Goal: Find specific page/section

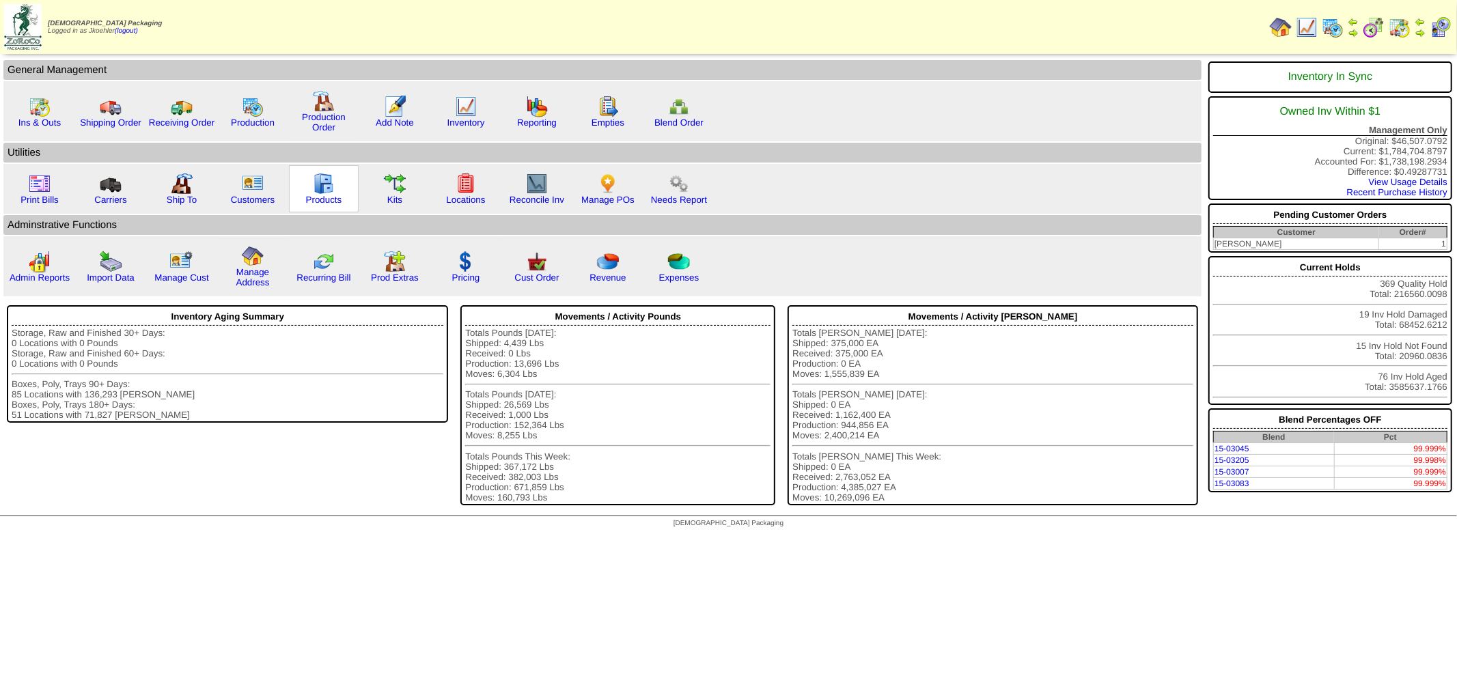
click at [313, 182] on img at bounding box center [324, 184] width 22 height 22
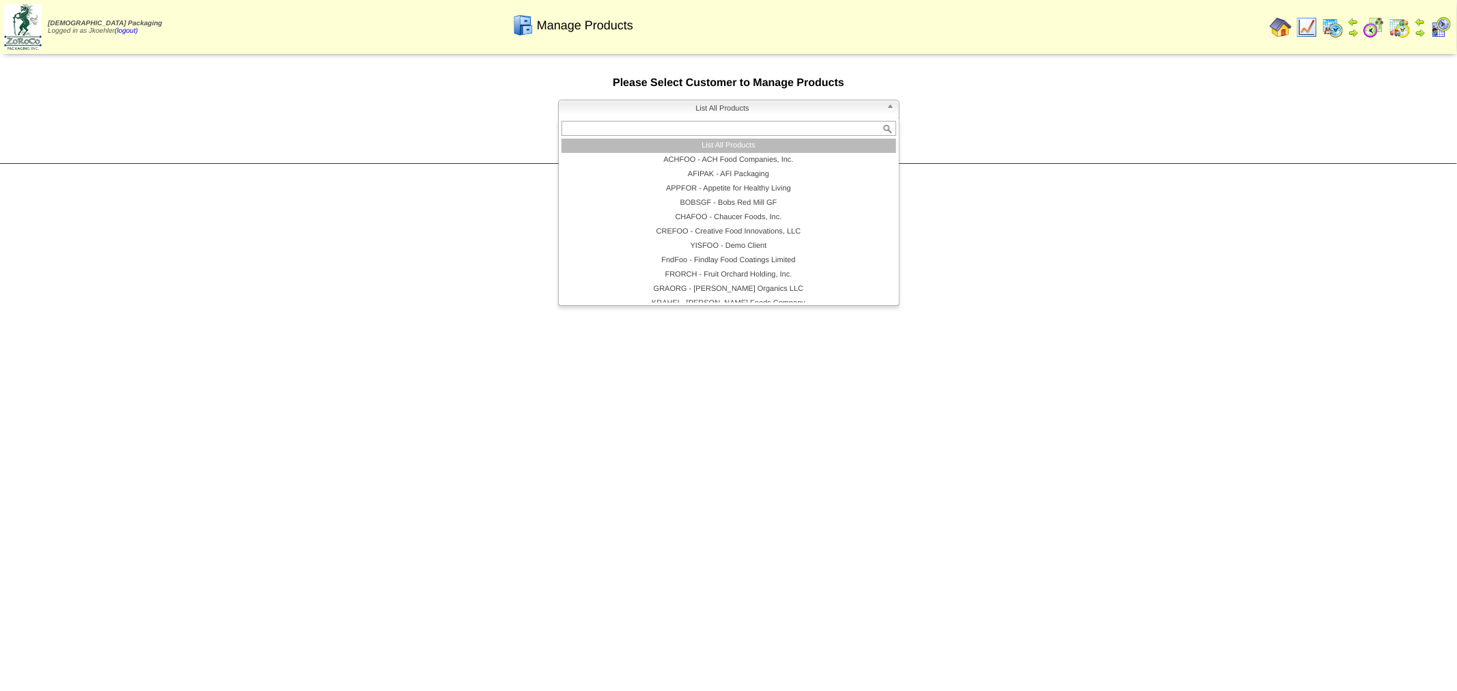
click at [858, 104] on span "List All Products" at bounding box center [722, 108] width 317 height 16
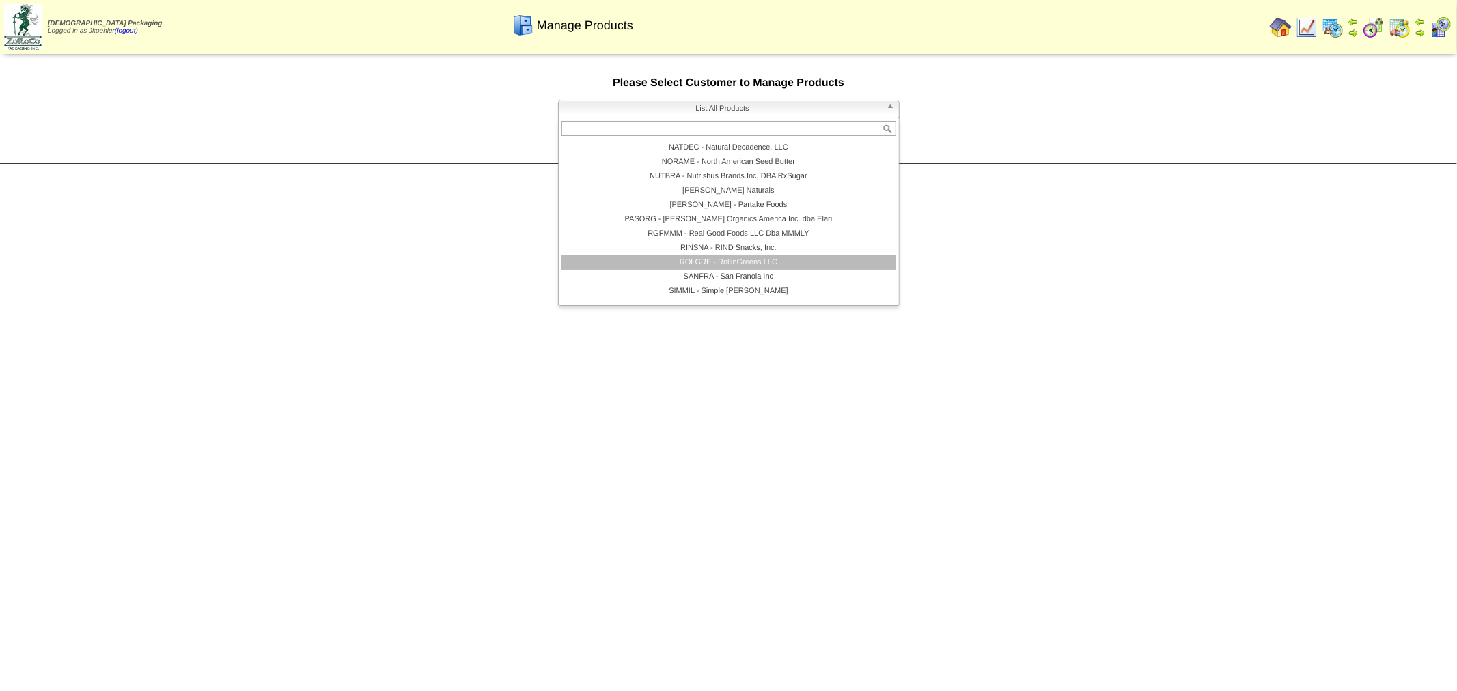
scroll to position [294, 0]
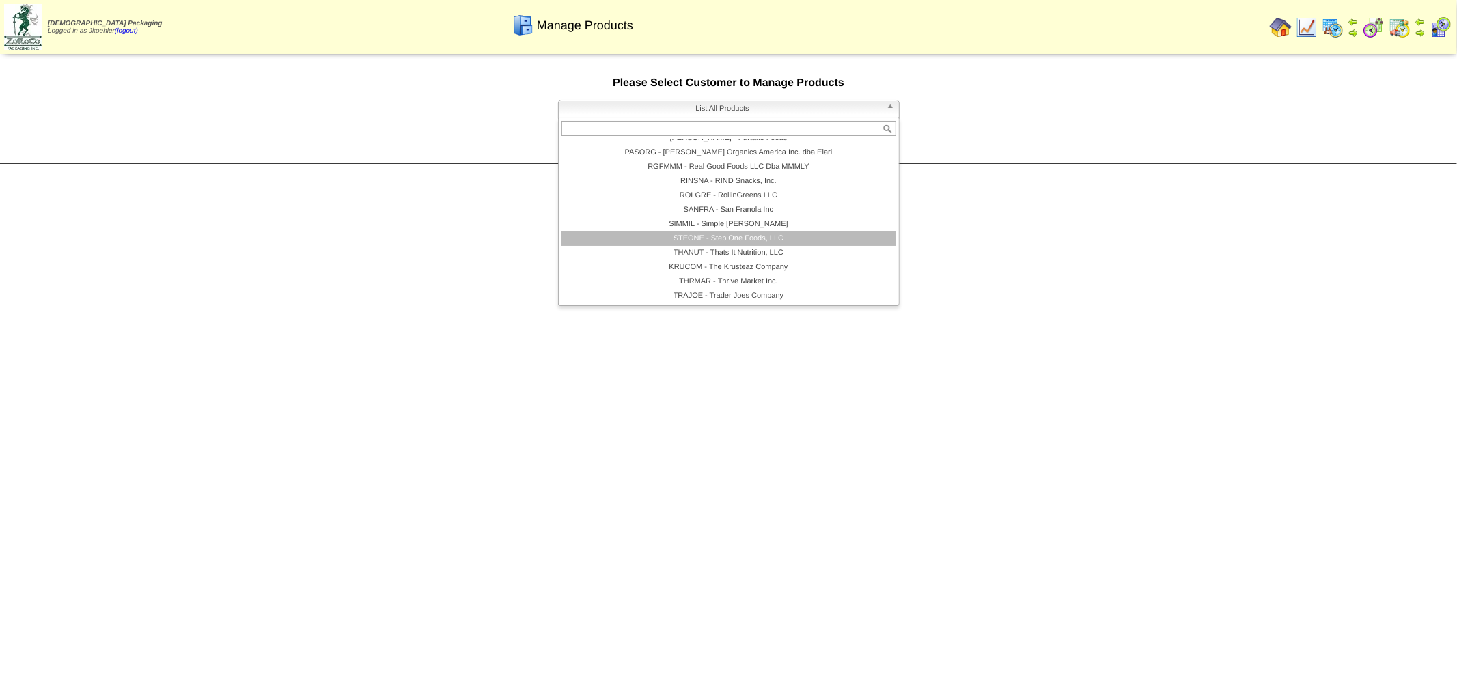
click at [734, 241] on li "STEONE - Step One Foods, LLC" at bounding box center [728, 239] width 335 height 14
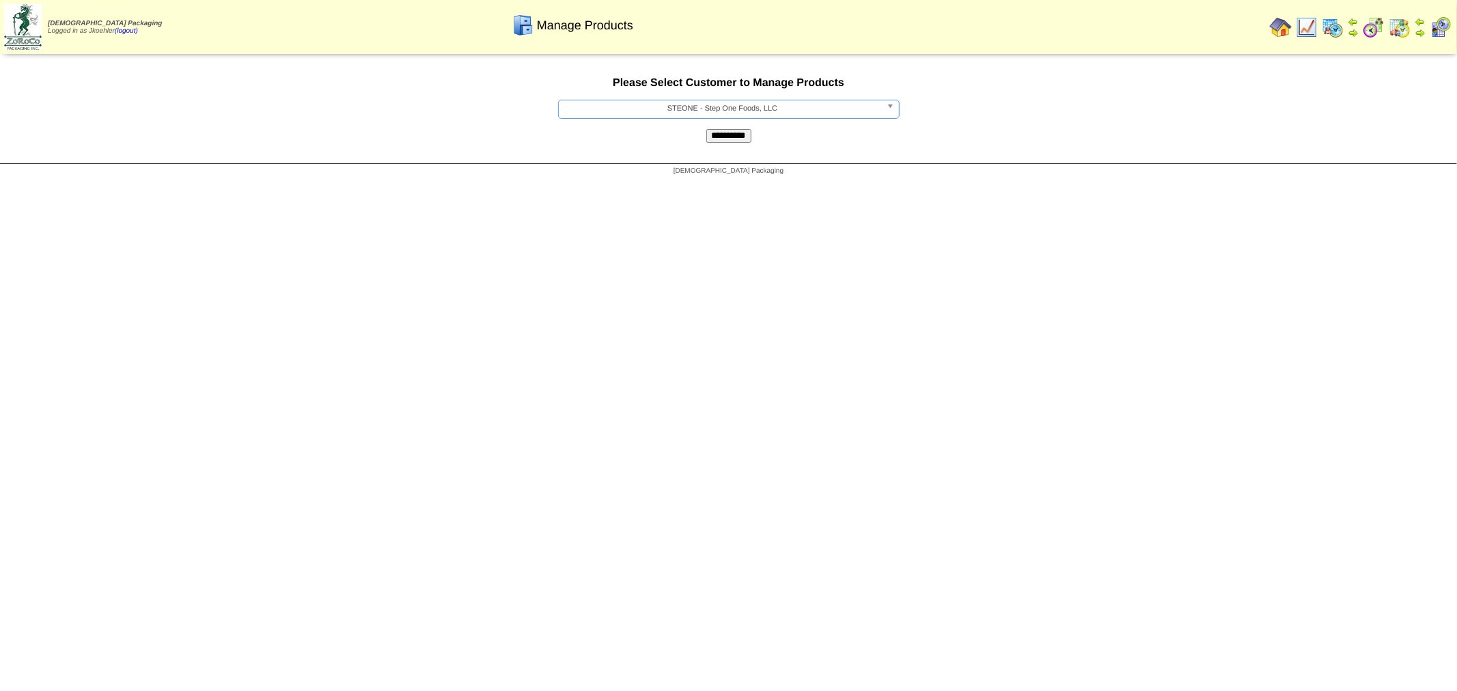
click at [721, 139] on input "**********" at bounding box center [728, 136] width 45 height 14
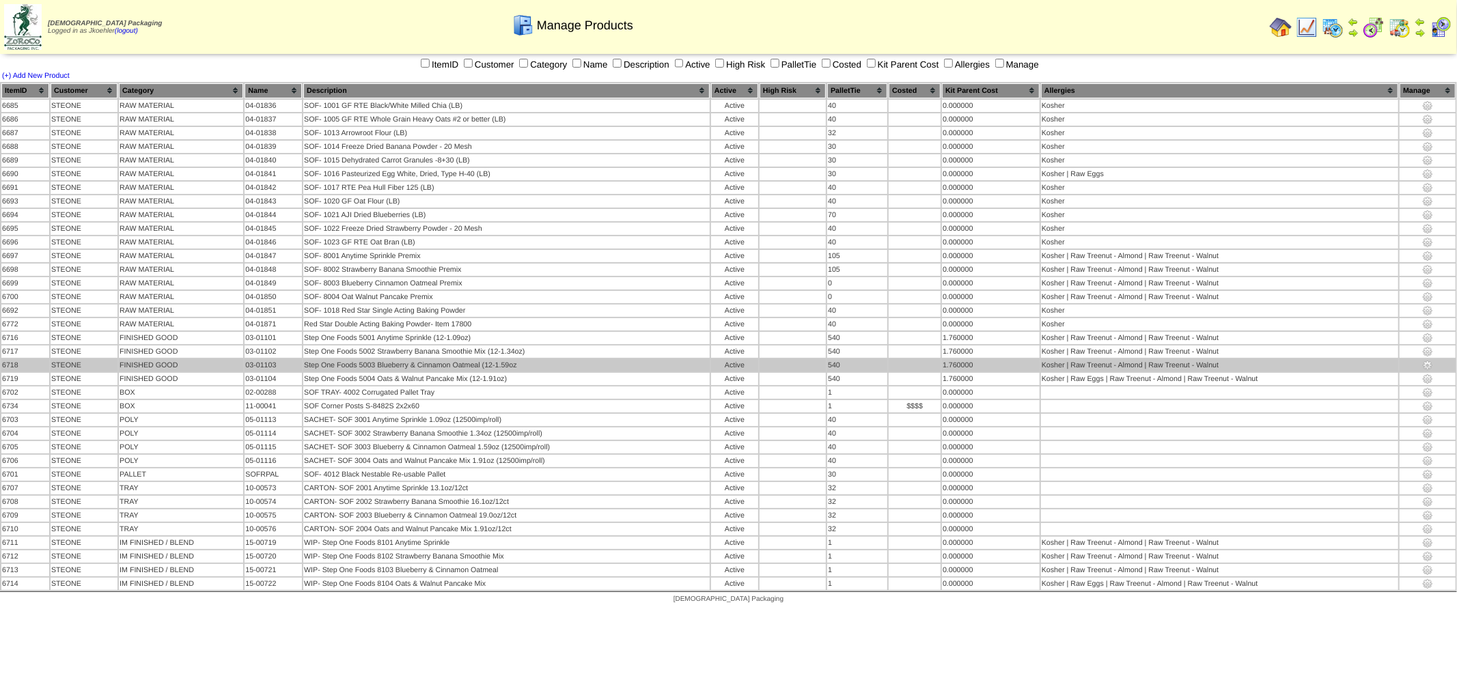
click at [1427, 360] on img at bounding box center [1427, 365] width 11 height 11
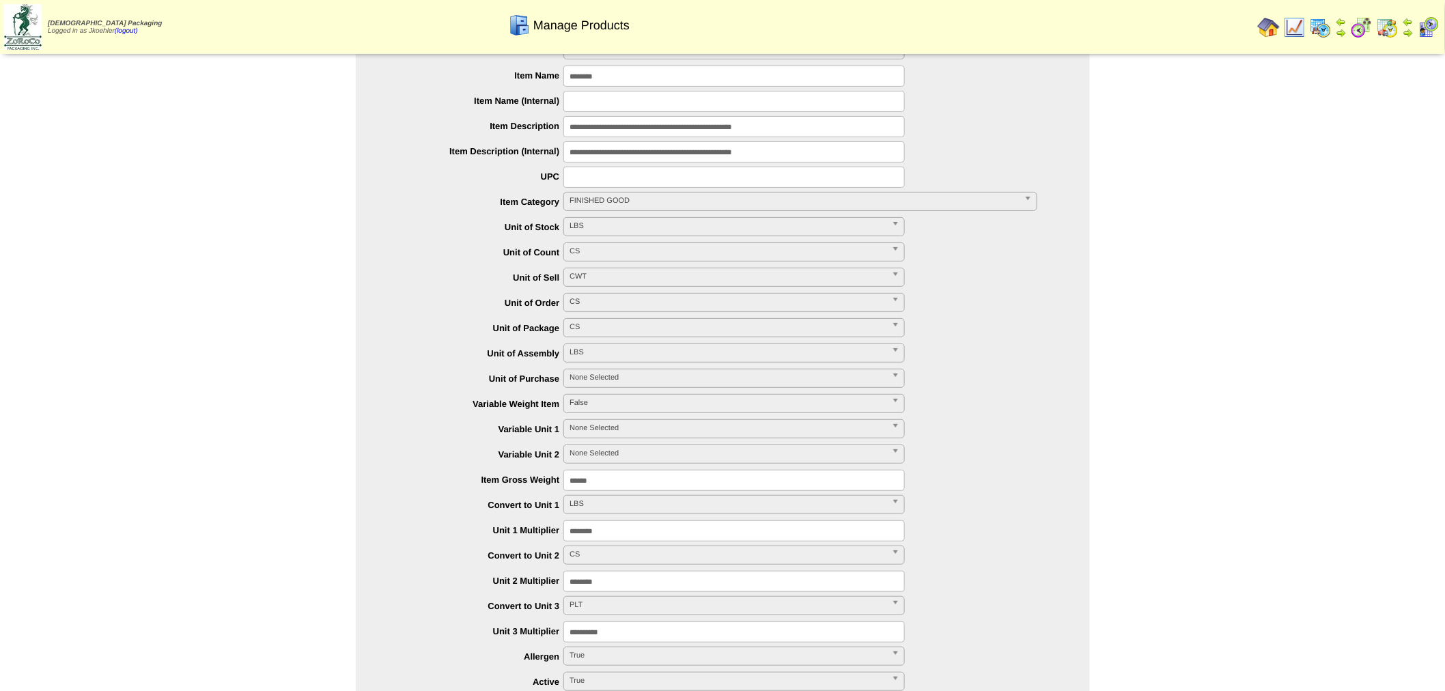
scroll to position [76, 0]
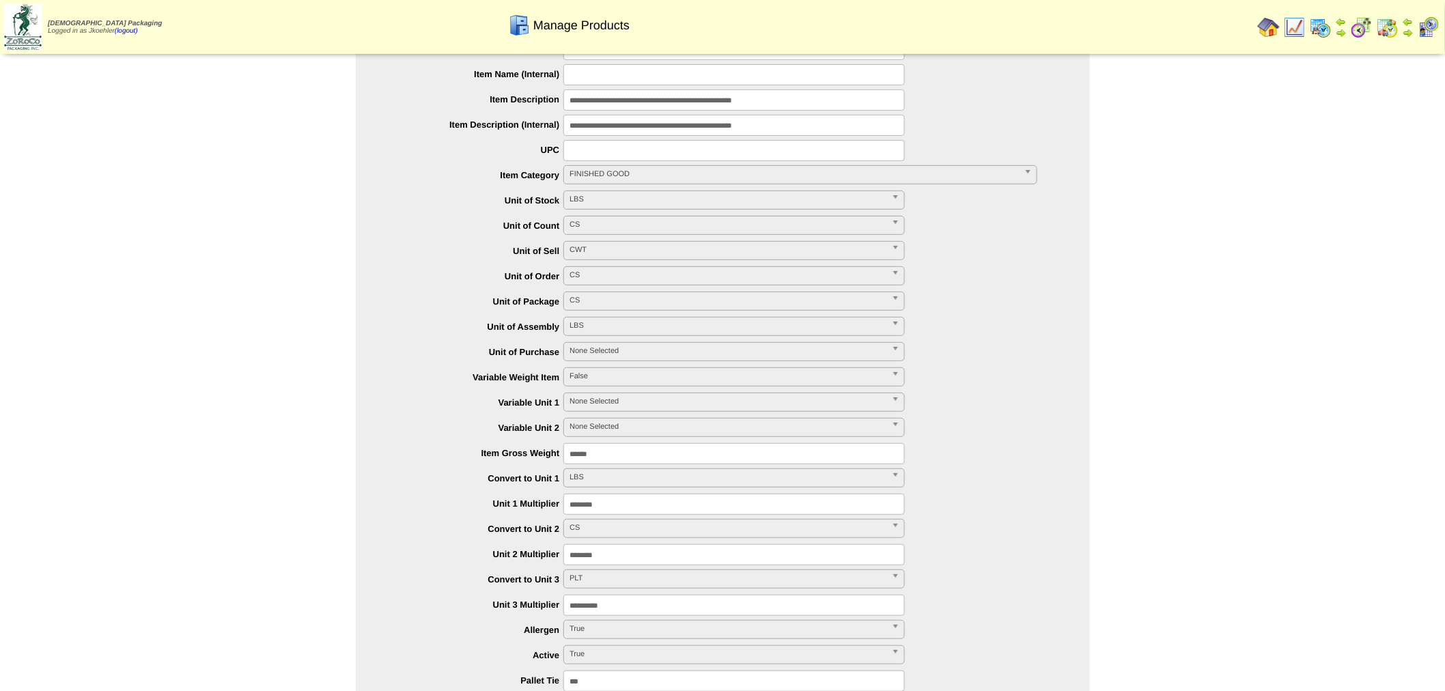
click at [1274, 23] on img at bounding box center [1269, 27] width 22 height 22
